Goal: Find specific page/section: Find specific page/section

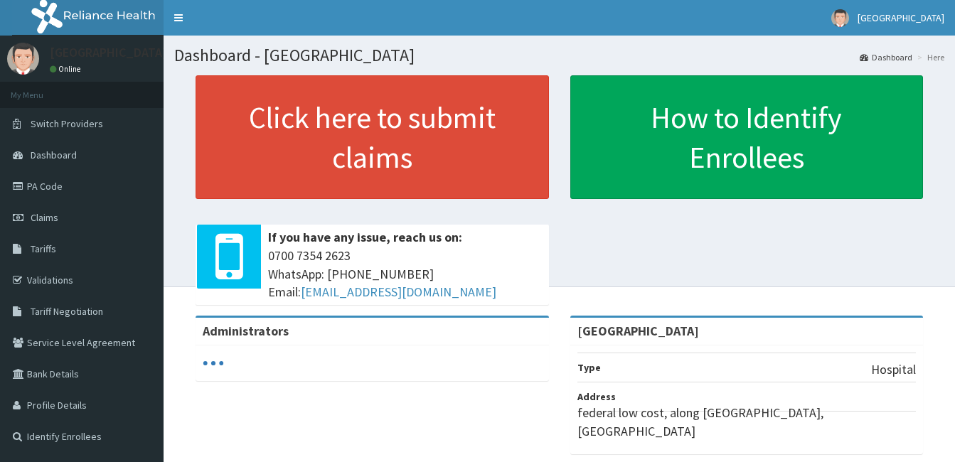
click at [59, 243] on link "Tariffs" at bounding box center [82, 248] width 164 height 31
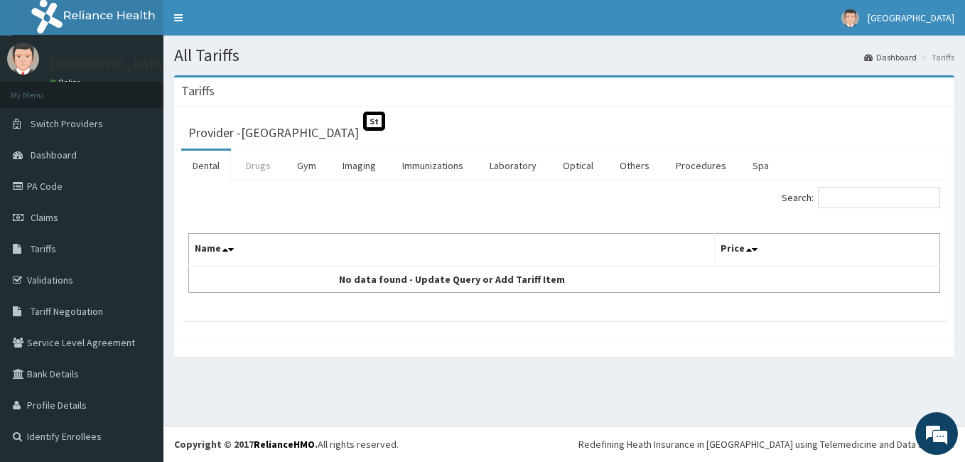
click at [254, 168] on link "Drugs" at bounding box center [259, 166] width 48 height 30
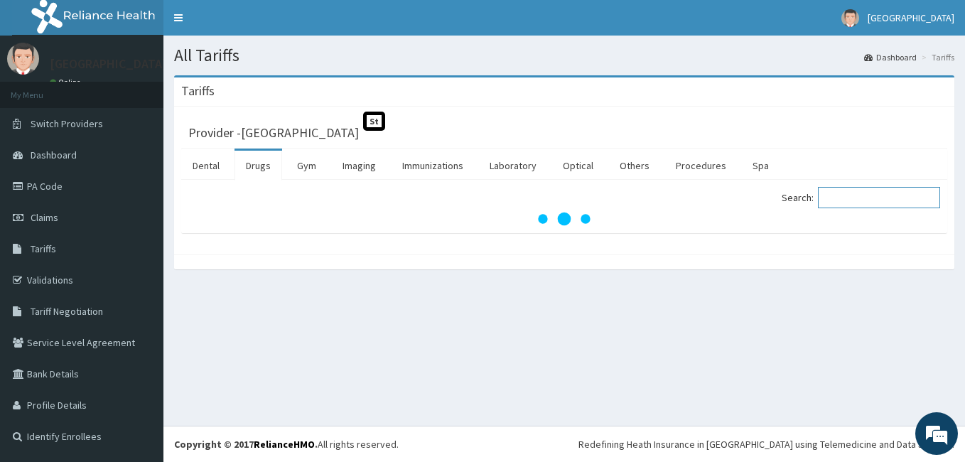
click at [848, 203] on input "Search:" at bounding box center [879, 197] width 122 height 21
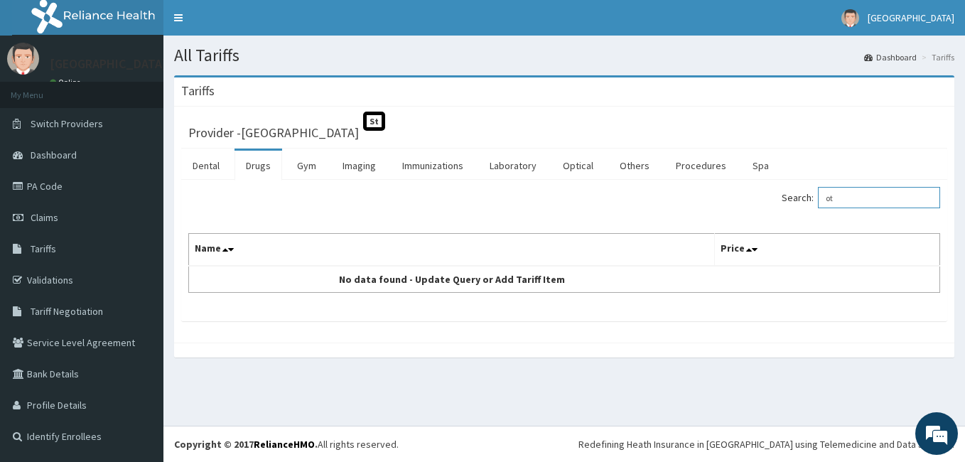
type input "o"
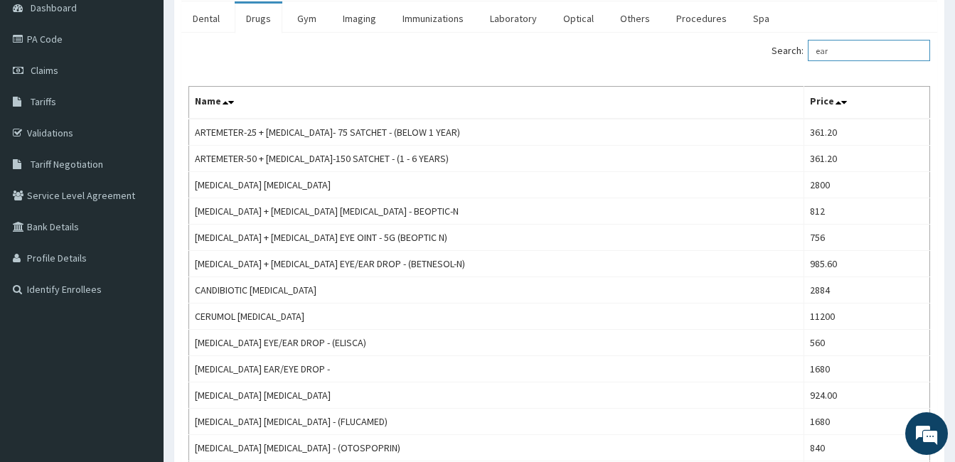
scroll to position [69, 0]
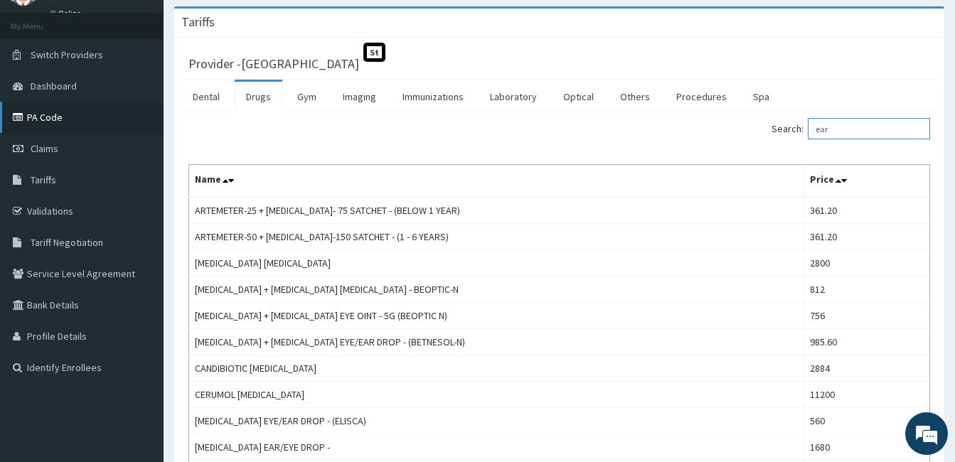
type input "ear"
click at [55, 111] on link "PA Code" at bounding box center [82, 117] width 164 height 31
